Goal: Book appointment/travel/reservation

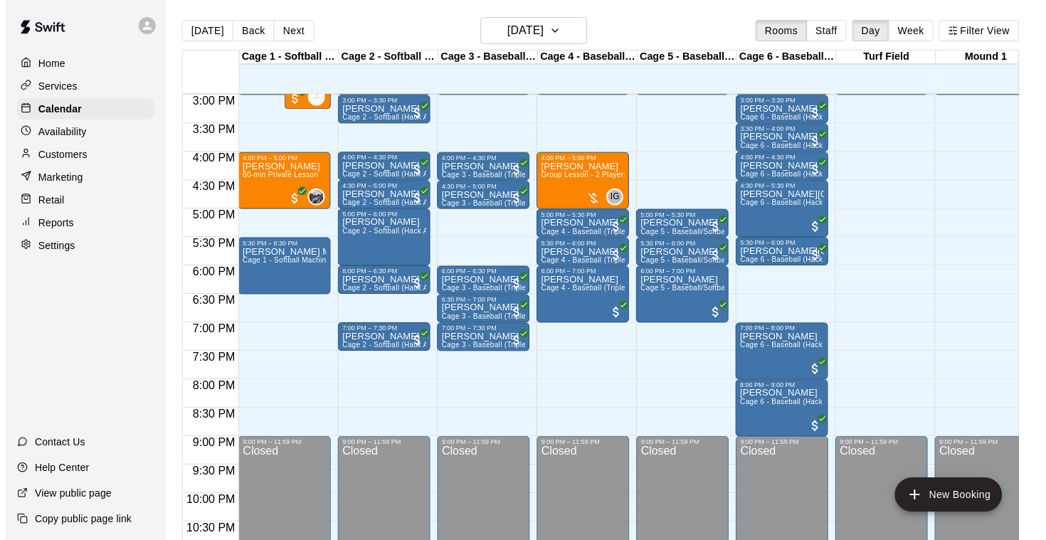
scroll to position [837, 0]
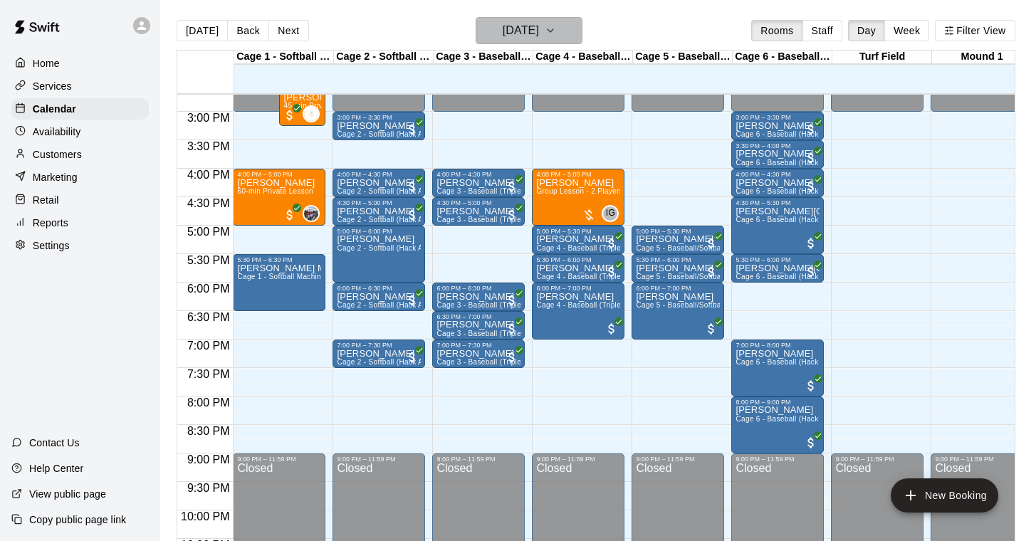
click at [556, 27] on icon "button" at bounding box center [549, 30] width 11 height 17
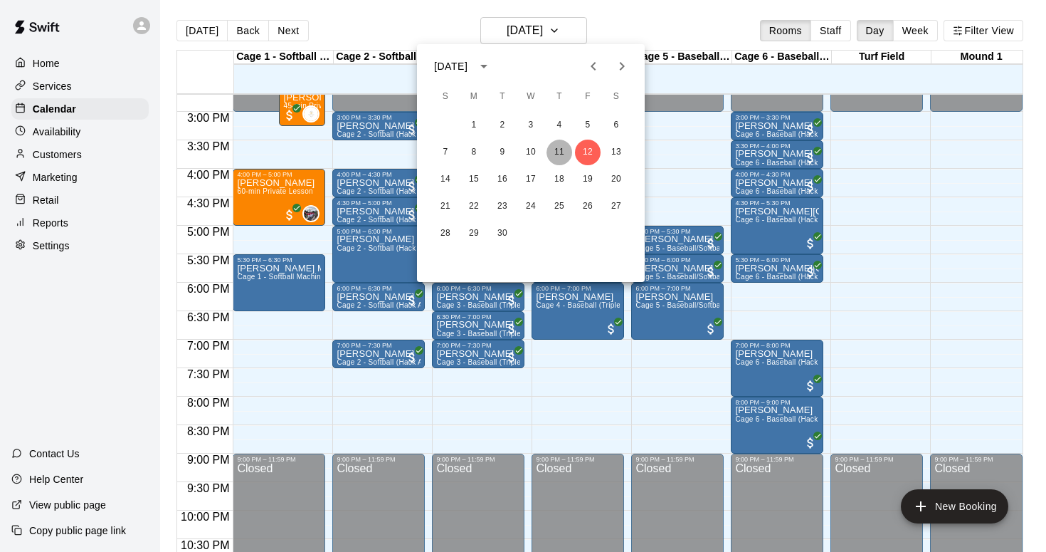
click at [557, 150] on button "11" at bounding box center [560, 153] width 26 height 26
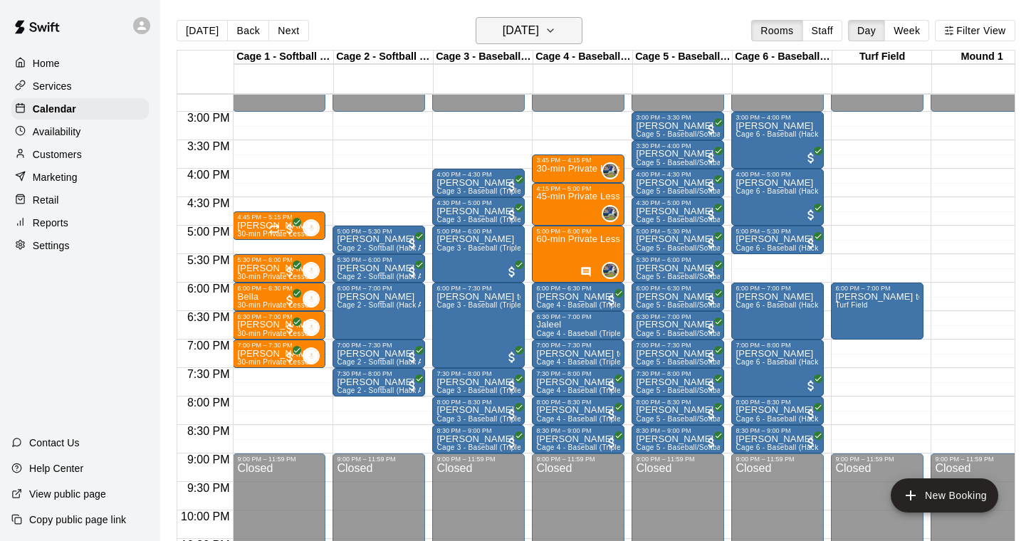
click at [556, 31] on icon "button" at bounding box center [549, 30] width 11 height 17
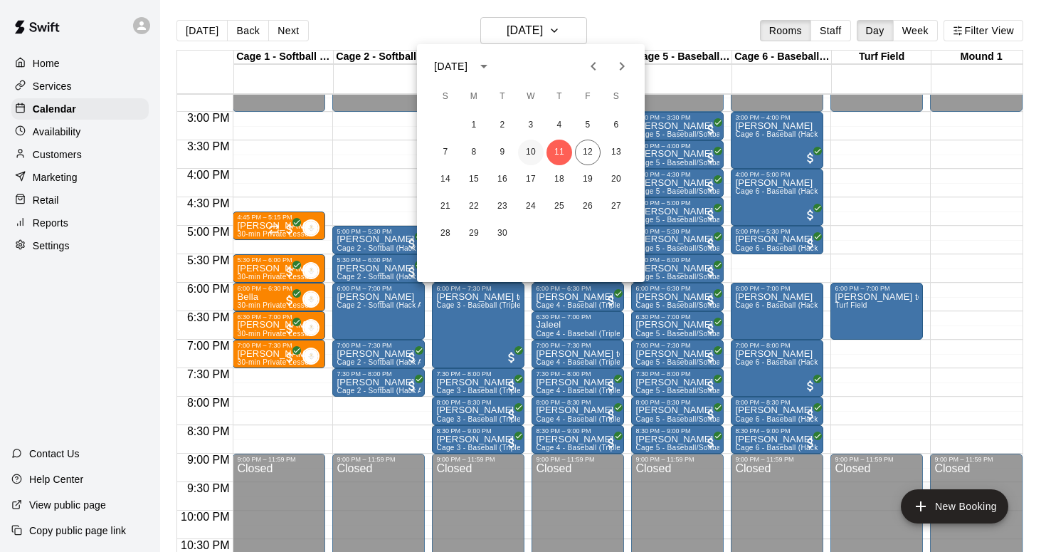
click at [528, 145] on button "10" at bounding box center [531, 153] width 26 height 26
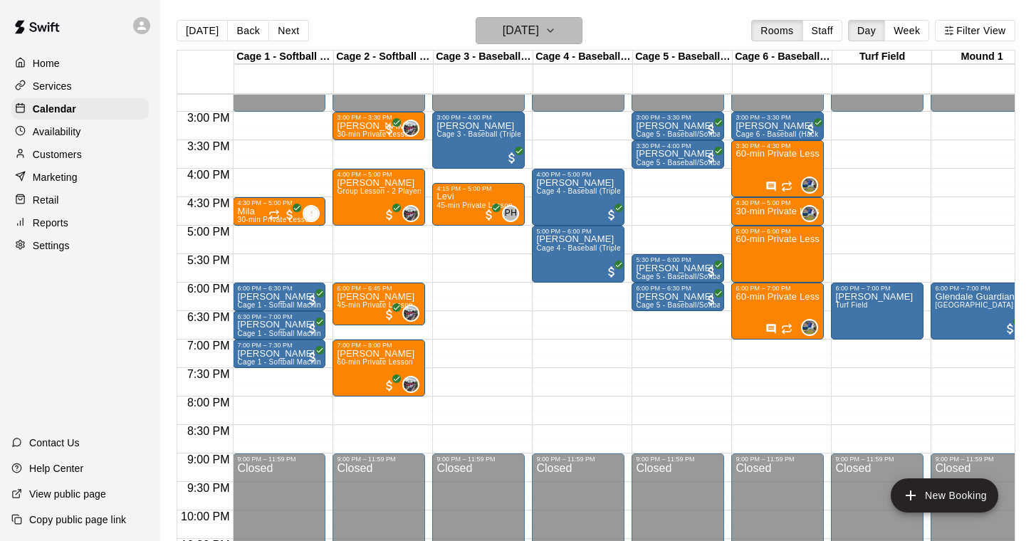
click at [553, 31] on icon "button" at bounding box center [550, 30] width 6 height 3
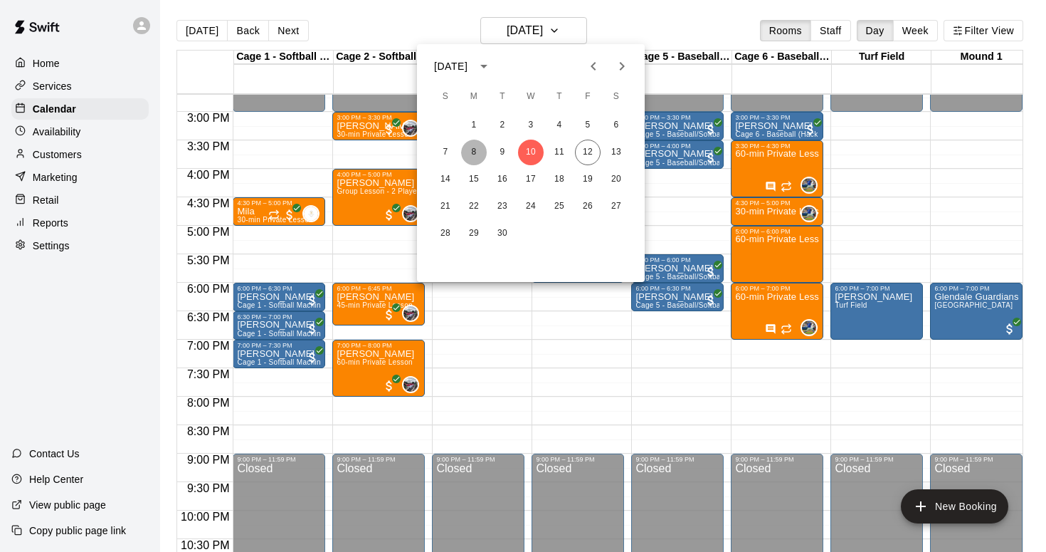
click at [471, 146] on button "8" at bounding box center [474, 153] width 26 height 26
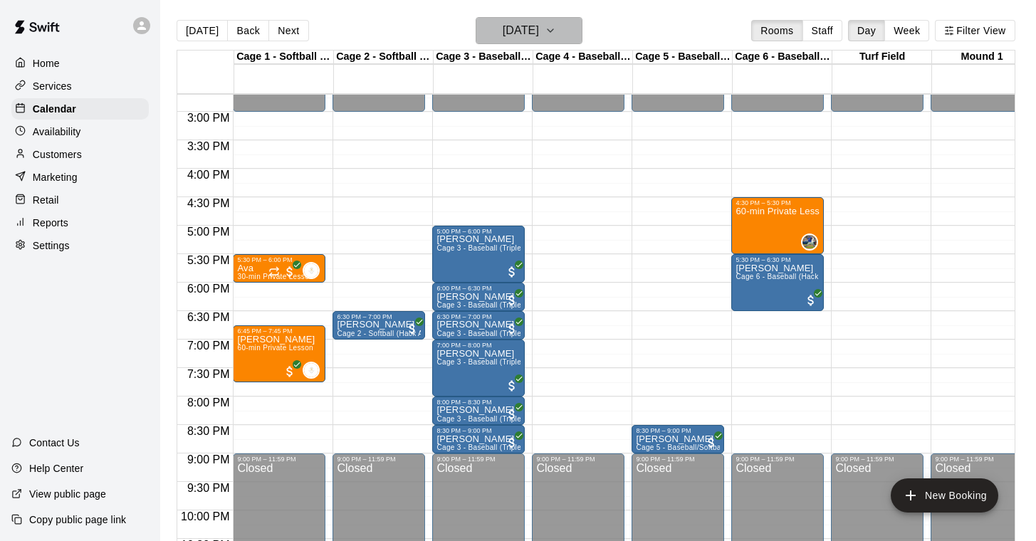
click at [556, 26] on icon "button" at bounding box center [549, 30] width 11 height 17
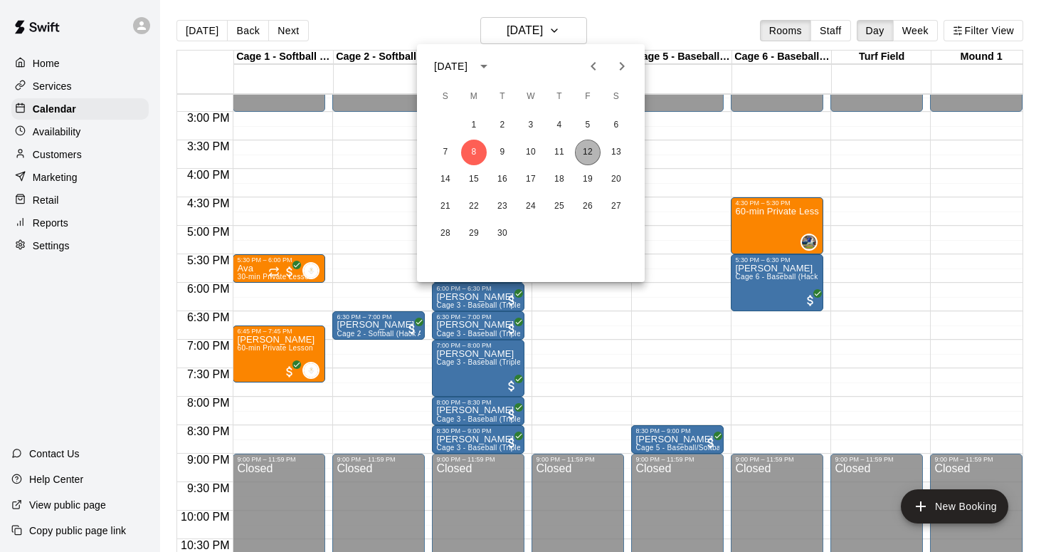
click at [590, 145] on button "12" at bounding box center [588, 153] width 26 height 26
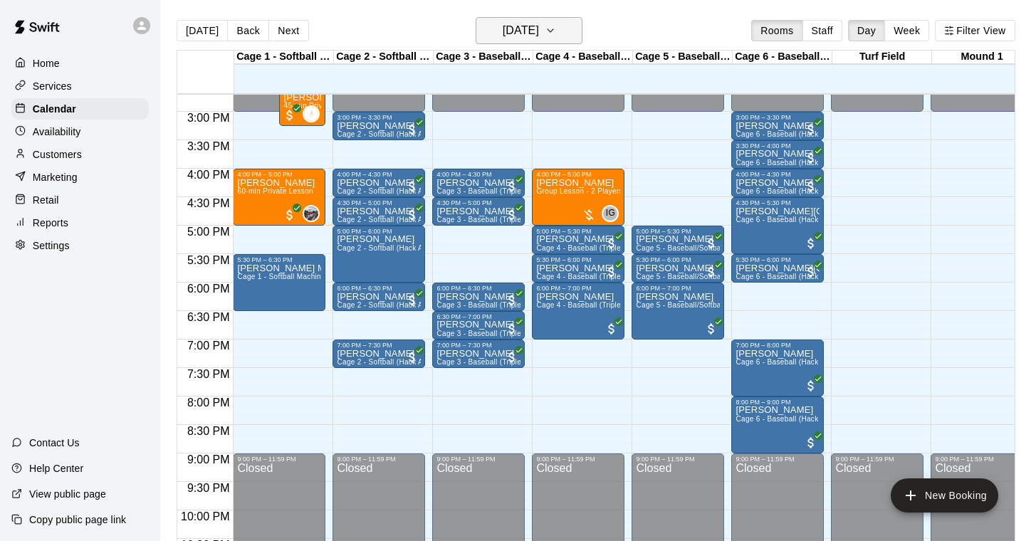
click at [556, 32] on icon "button" at bounding box center [549, 30] width 11 height 17
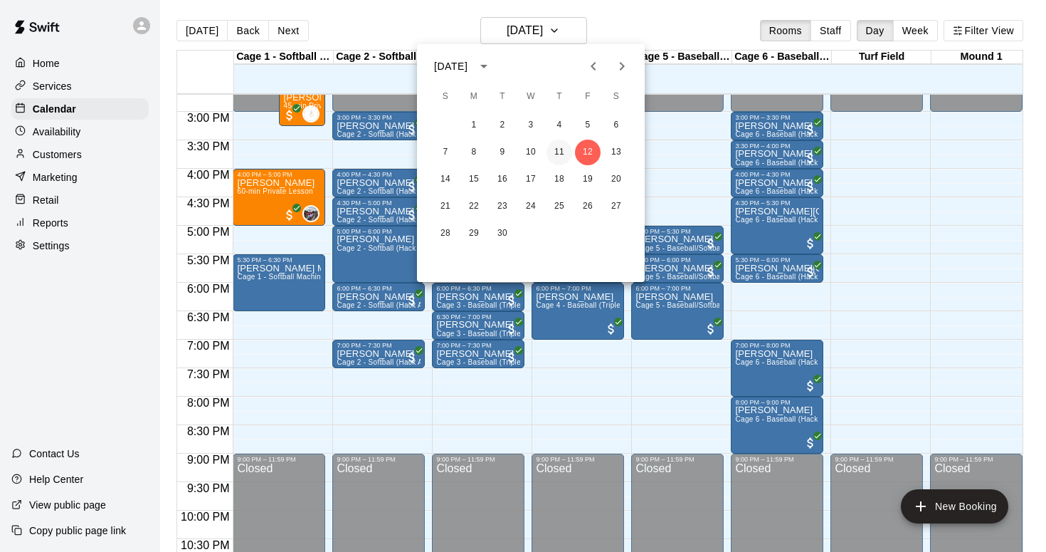
click at [558, 150] on button "11" at bounding box center [560, 153] width 26 height 26
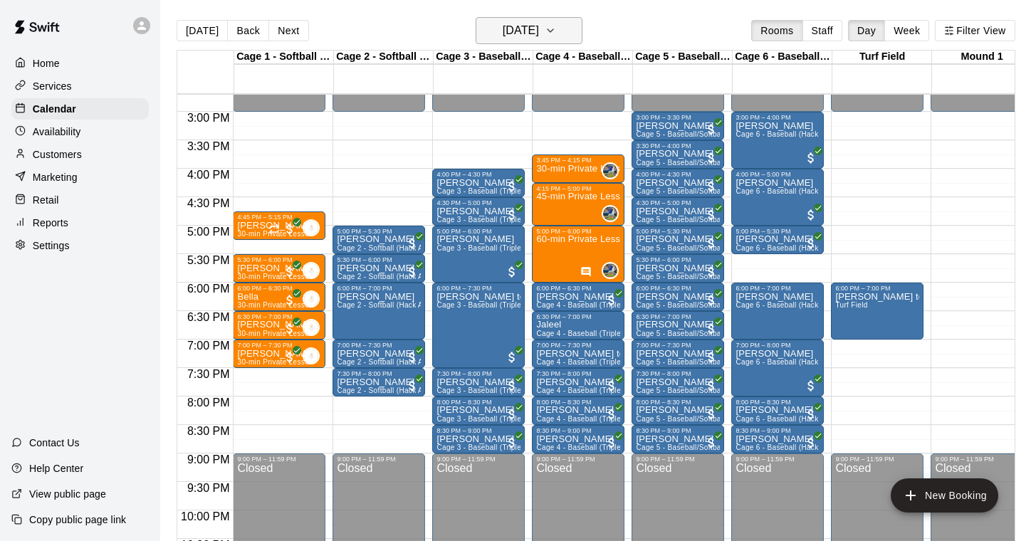
click at [556, 28] on icon "button" at bounding box center [549, 30] width 11 height 17
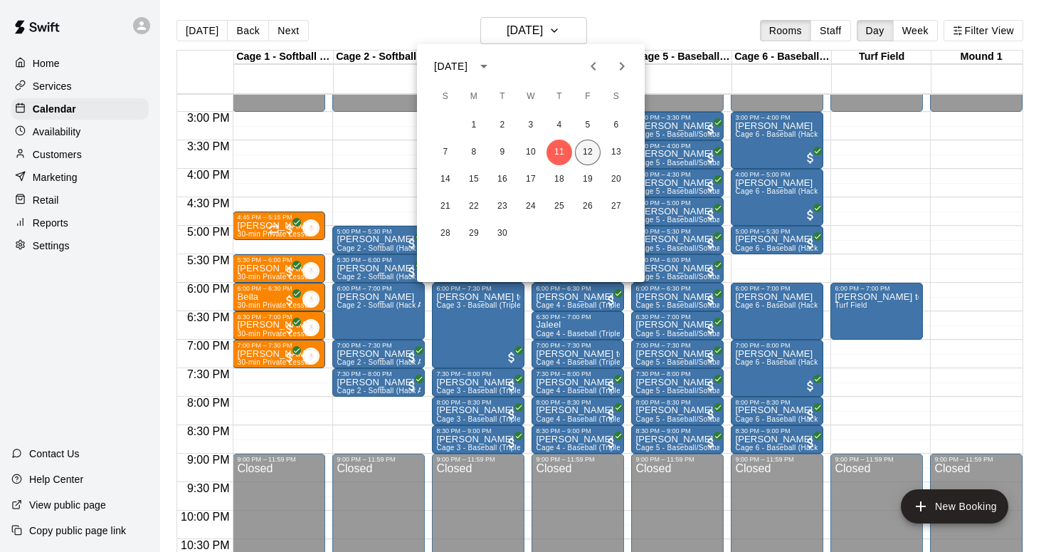
click at [589, 152] on button "12" at bounding box center [588, 153] width 26 height 26
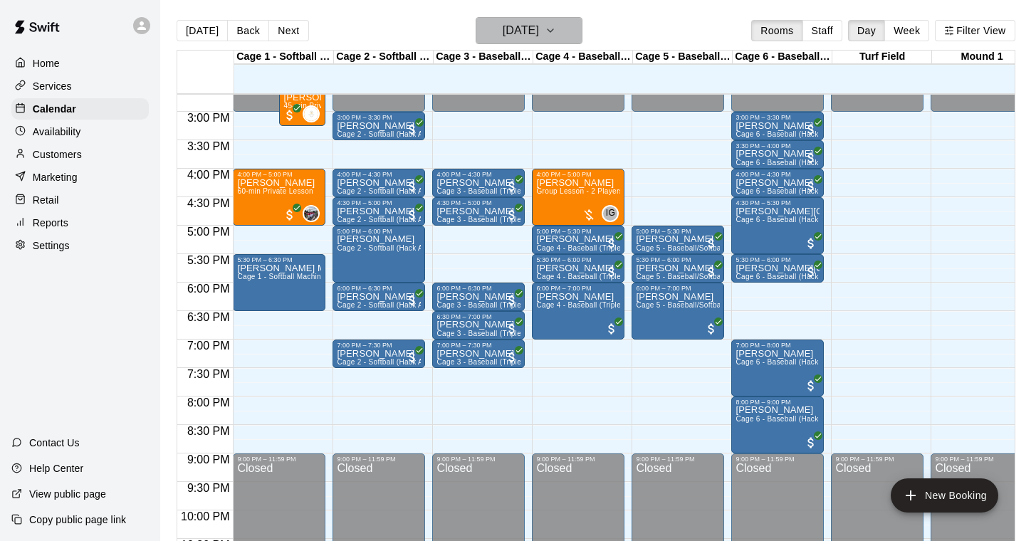
click at [556, 26] on icon "button" at bounding box center [549, 30] width 11 height 17
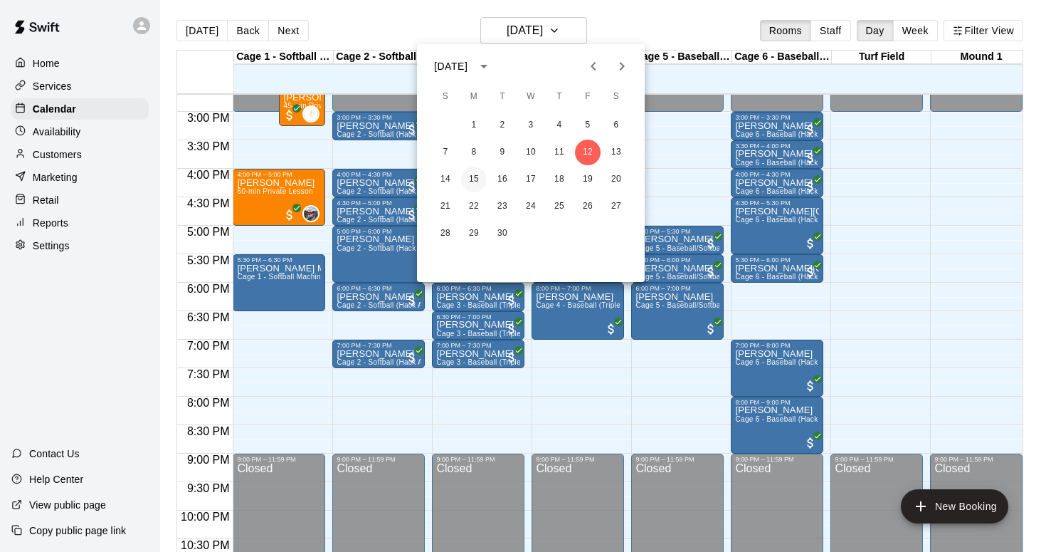
click at [477, 181] on button "15" at bounding box center [474, 180] width 26 height 26
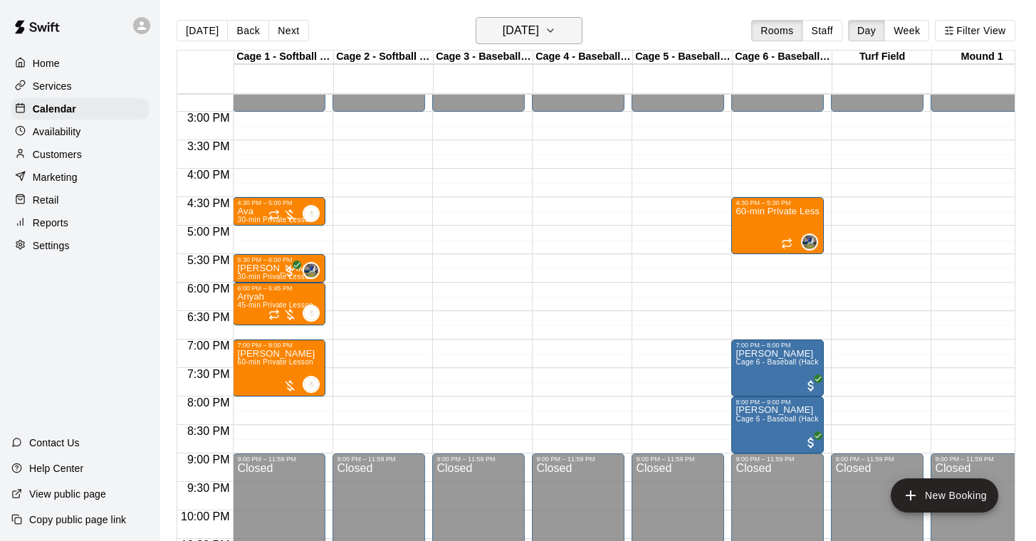
click at [556, 24] on icon "button" at bounding box center [549, 30] width 11 height 17
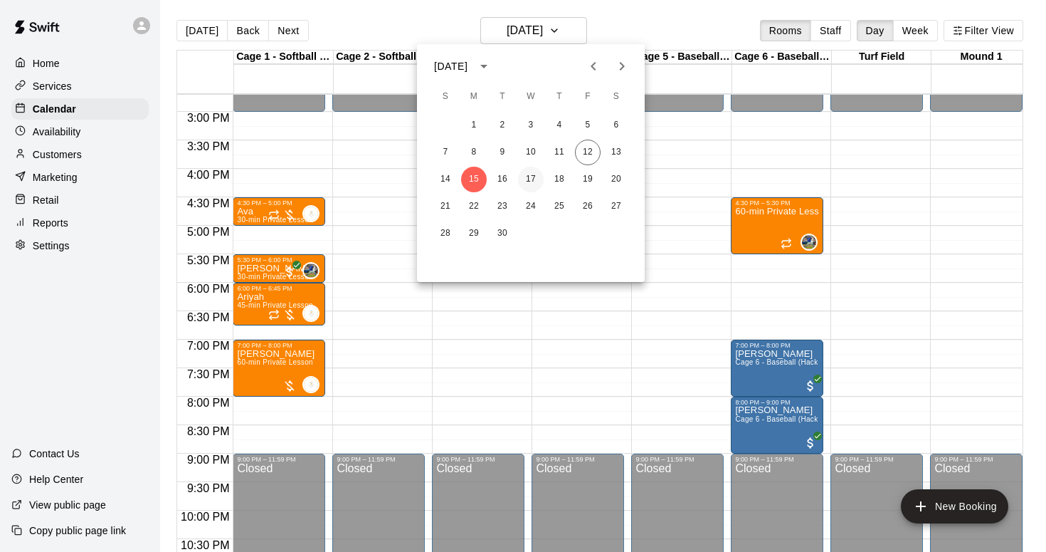
click at [530, 174] on button "17" at bounding box center [531, 180] width 26 height 26
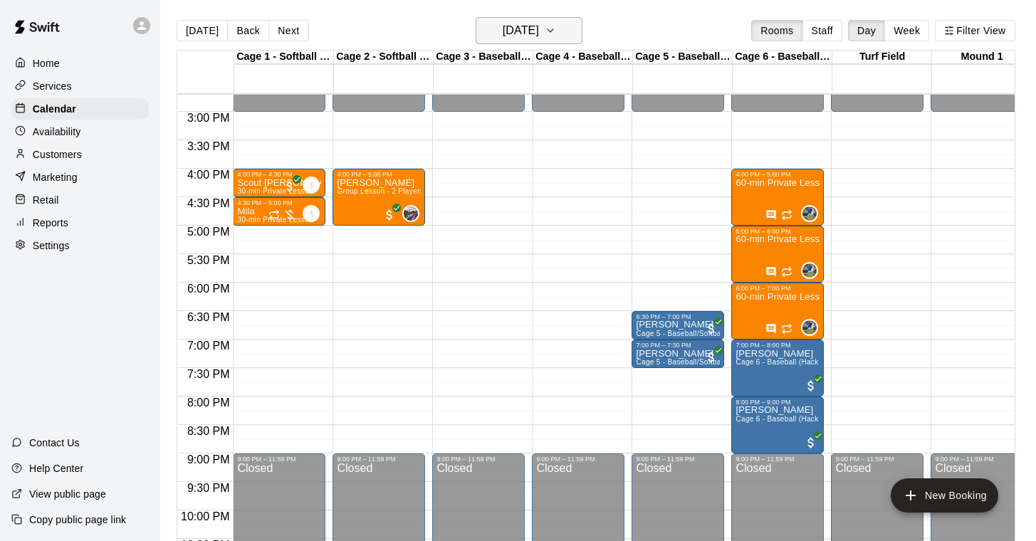
click at [553, 31] on icon "button" at bounding box center [550, 30] width 6 height 3
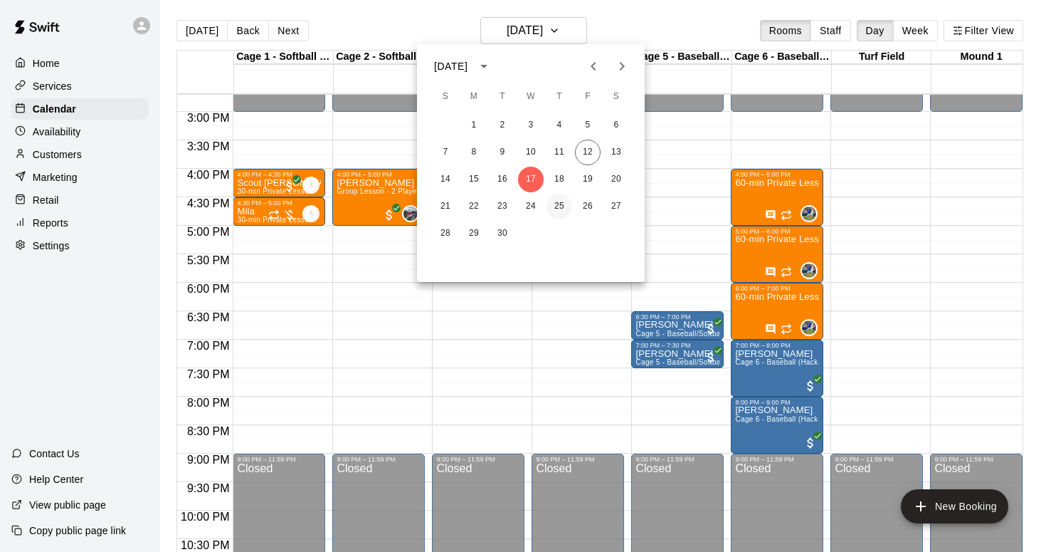
click at [557, 201] on button "25" at bounding box center [560, 207] width 26 height 26
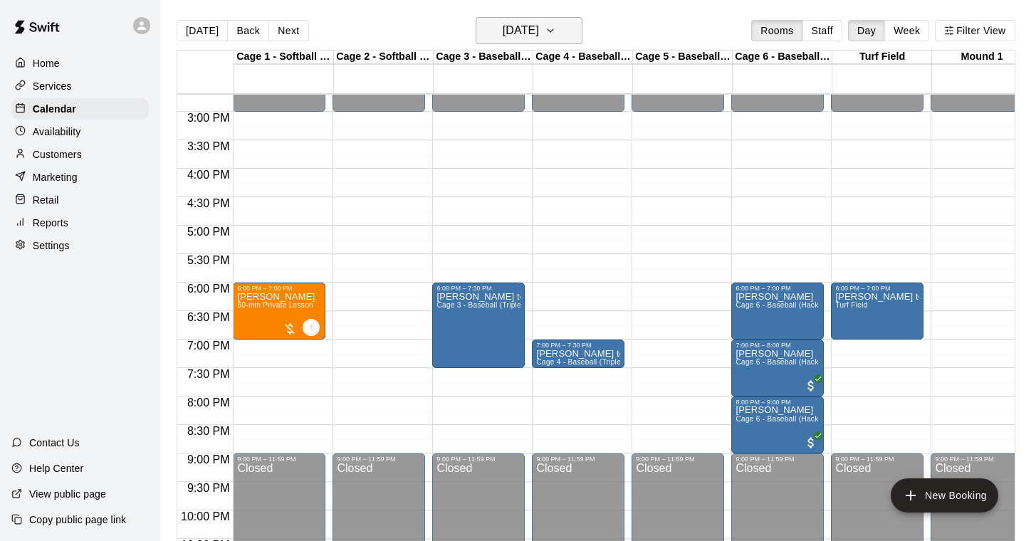
click at [556, 29] on icon "button" at bounding box center [549, 30] width 11 height 17
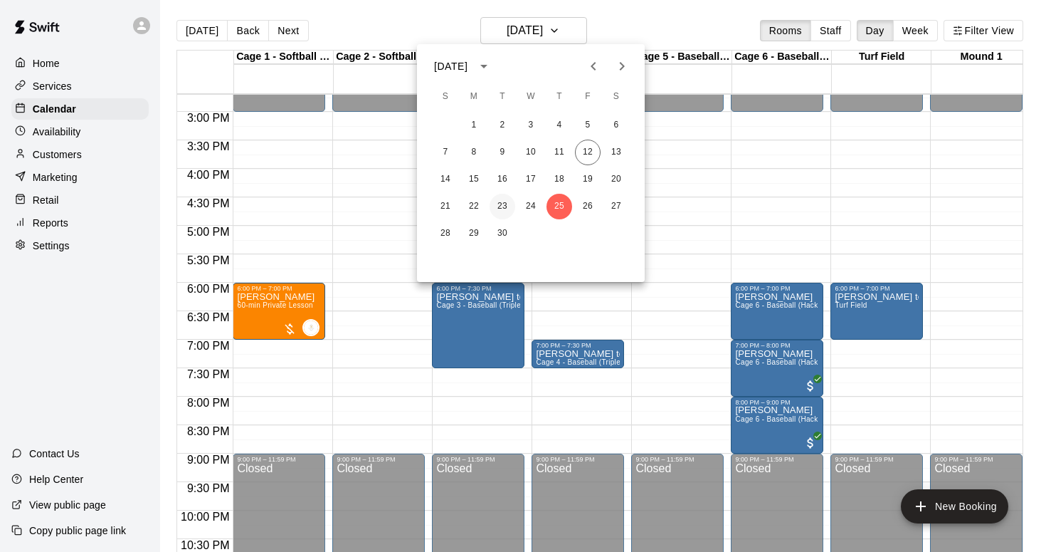
click at [504, 204] on button "23" at bounding box center [503, 207] width 26 height 26
